Goal: Find contact information: Find contact information

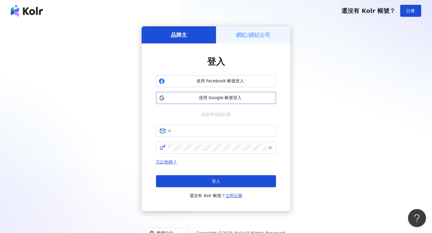
click at [225, 97] on span "使用 Google 帳號登入" at bounding box center [220, 98] width 106 height 6
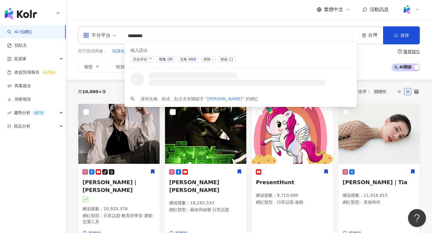
type input "*******"
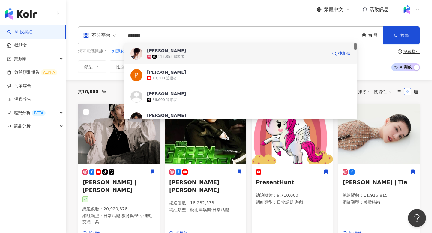
click at [181, 53] on span "[PERSON_NAME]" at bounding box center [237, 51] width 180 height 6
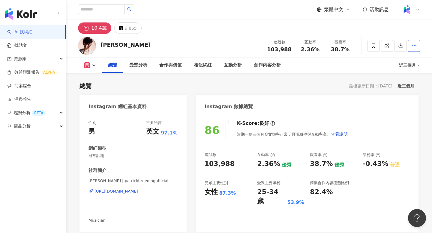
click at [412, 45] on icon "button" at bounding box center [413, 45] width 5 height 5
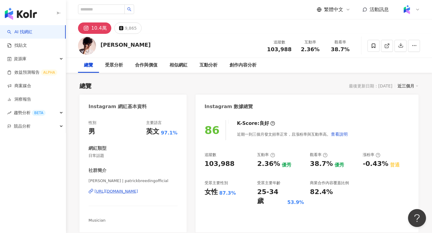
click at [312, 86] on div "總覽 最後更新日期：2025/9/17 近三個月" at bounding box center [248, 86] width 339 height 8
click at [138, 189] on div "https://www.instagram.com/patrickbreedingofficial/" at bounding box center [115, 191] width 43 height 5
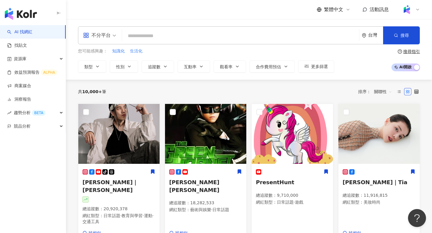
click at [308, 38] on input "search" at bounding box center [240, 35] width 232 height 11
type input "**********"
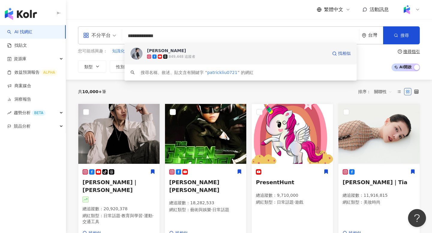
click at [183, 52] on span "[PERSON_NAME]" at bounding box center [237, 51] width 180 height 6
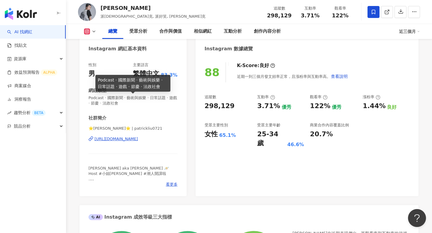
scroll to position [65, 0]
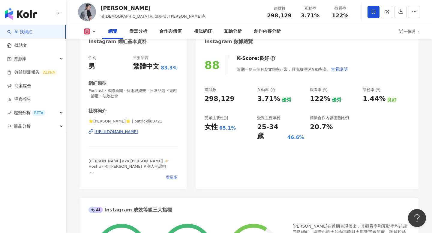
click at [170, 177] on span "看更多" at bounding box center [172, 177] width 12 height 5
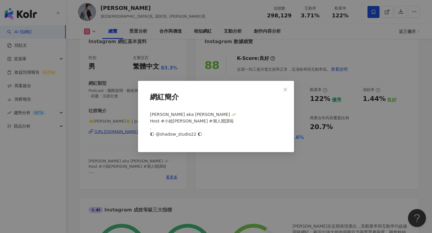
click at [217, 169] on div "網紅簡介 Patrick aka 信義權志龍 🪐 Host #小姐不熙娣 #潮人開課啦 . 🌔 @shadow_studio22 🌔" at bounding box center [216, 116] width 432 height 233
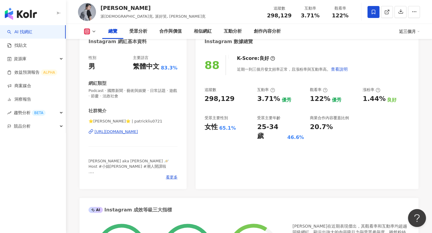
scroll to position [0, 0]
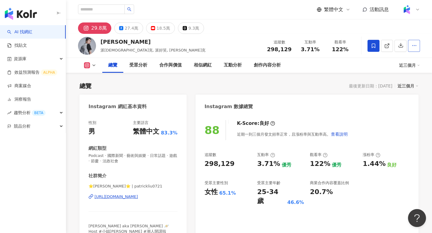
click at [412, 49] on button "button" at bounding box center [414, 46] width 12 height 12
click at [392, 58] on span "查看合作資訊" at bounding box center [398, 60] width 34 height 7
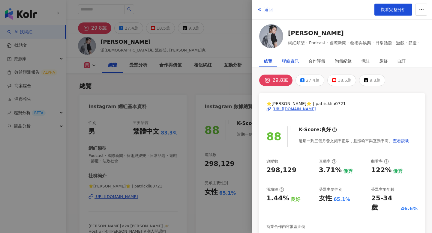
click at [291, 65] on div "聯絡資訊" at bounding box center [290, 61] width 17 height 12
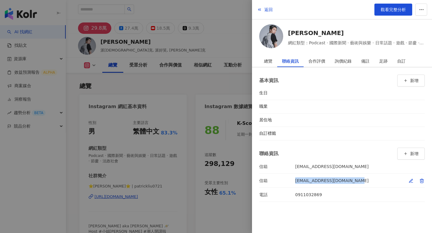
drag, startPoint x: 364, startPoint y: 179, endPoint x: 287, endPoint y: 182, distance: 76.5
click at [287, 182] on li "信箱 patrick810721@yahoo.com.tw" at bounding box center [341, 181] width 165 height 14
copy div "信箱 patrick810721@yahoo.com.tw"
drag, startPoint x: 357, startPoint y: 162, endPoint x: 272, endPoint y: 162, distance: 85.4
click at [272, 162] on li "信箱 at520520520@gmail.com" at bounding box center [341, 167] width 165 height 14
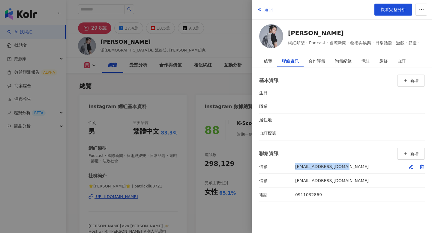
drag, startPoint x: 355, startPoint y: 169, endPoint x: 287, endPoint y: 170, distance: 67.7
click at [287, 170] on li "信箱 at520520520@gmail.com" at bounding box center [341, 167] width 165 height 14
copy div "信箱 at520520520@gmail.com"
click at [206, 43] on div at bounding box center [216, 116] width 432 height 233
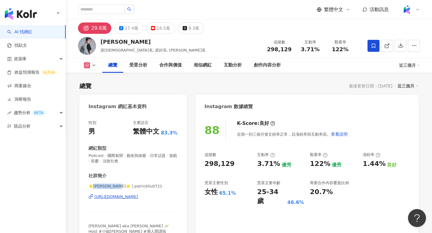
drag, startPoint x: 92, startPoint y: 186, endPoint x: 117, endPoint y: 187, distance: 24.3
click at [117, 187] on span "⭐️Patrick 派翠克⭐️ | patrickliu0721" at bounding box center [132, 186] width 89 height 5
copy span "Patrick 派翠克"
